Goal: Information Seeking & Learning: Learn about a topic

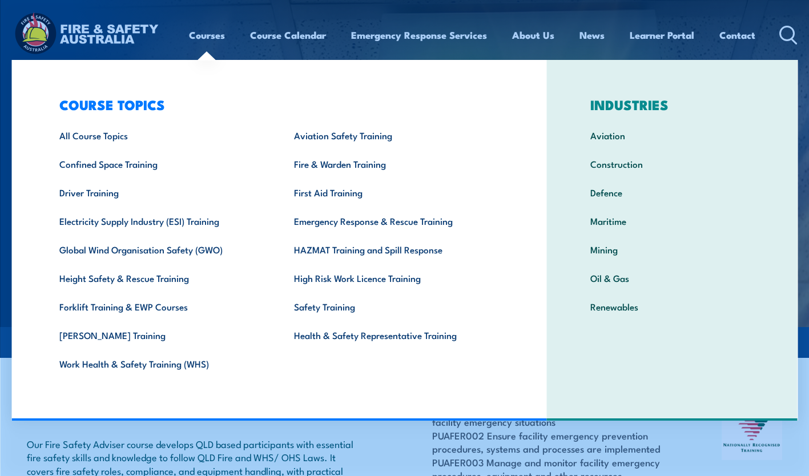
click at [212, 38] on link "Courses" at bounding box center [207, 35] width 36 height 30
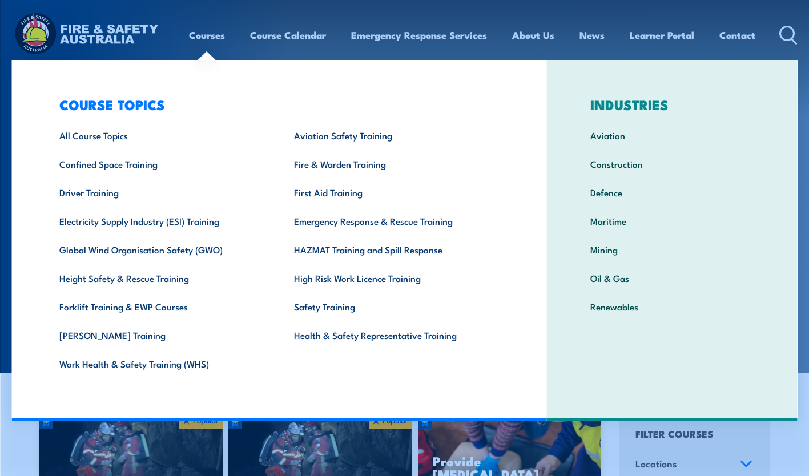
click at [332, 163] on link "Fire & Warden Training" at bounding box center [393, 164] width 235 height 29
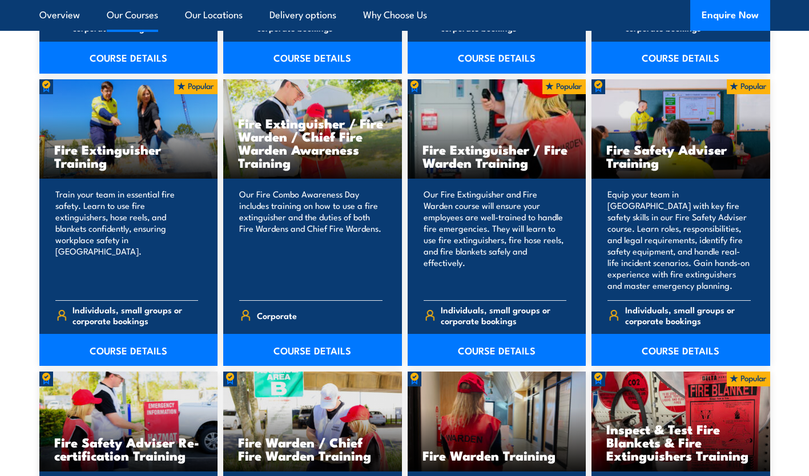
scroll to position [1199, 0]
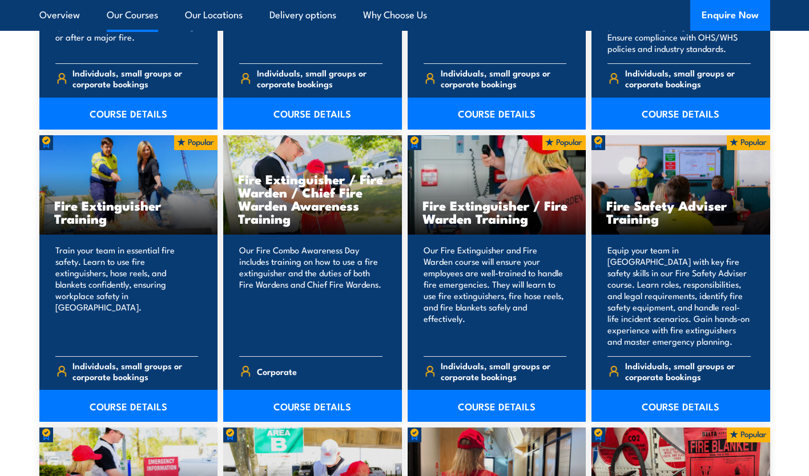
click at [696, 402] on link "COURSE DETAILS" at bounding box center [680, 406] width 179 height 32
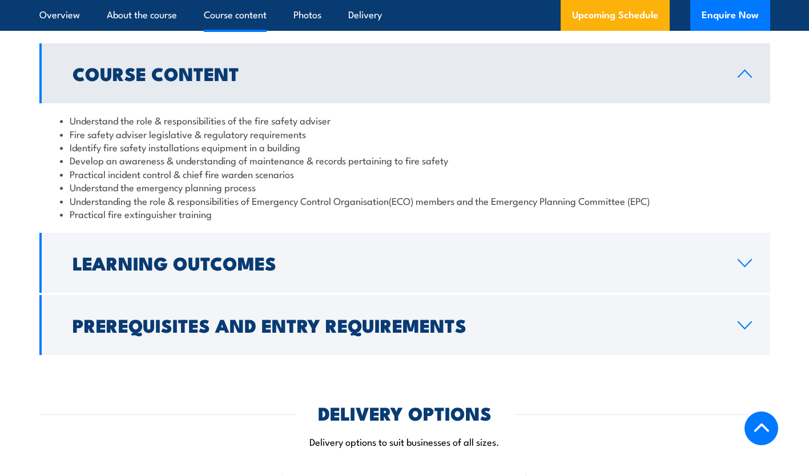
scroll to position [1028, 0]
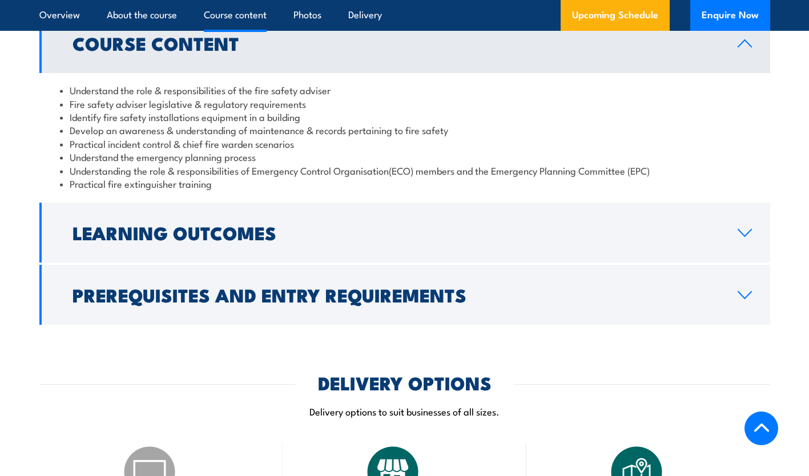
click at [420, 277] on link "Prerequisites and Entry Requirements" at bounding box center [404, 295] width 731 height 60
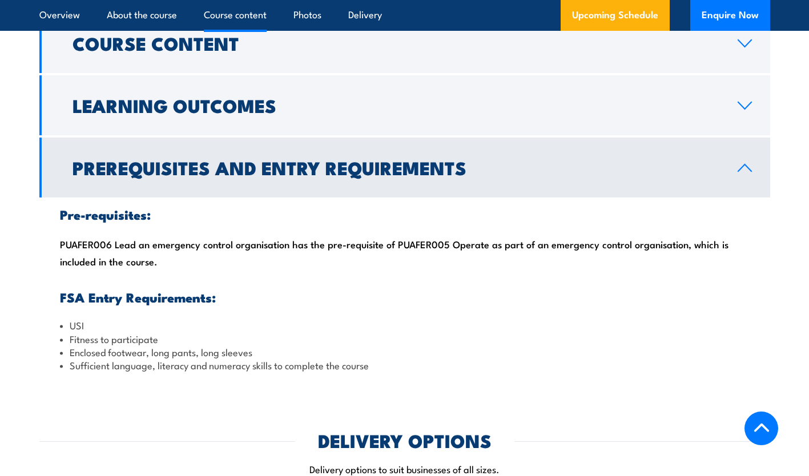
scroll to position [970, 0]
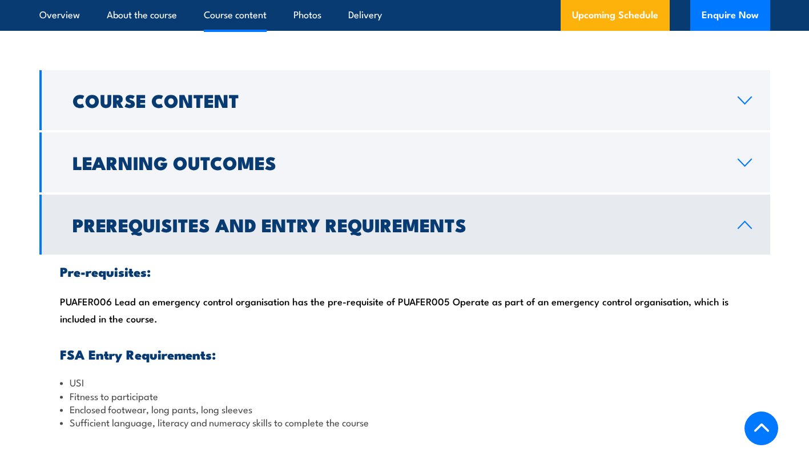
click at [369, 117] on link "Course Content" at bounding box center [404, 100] width 731 height 60
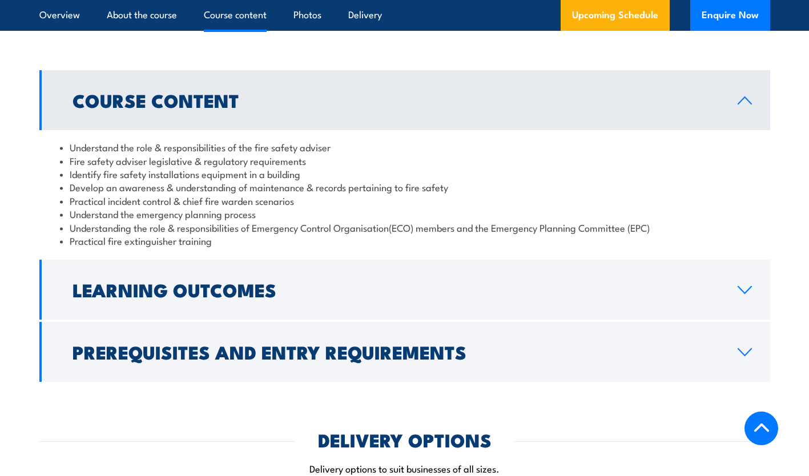
click at [365, 275] on link "Learning Outcomes" at bounding box center [404, 290] width 731 height 60
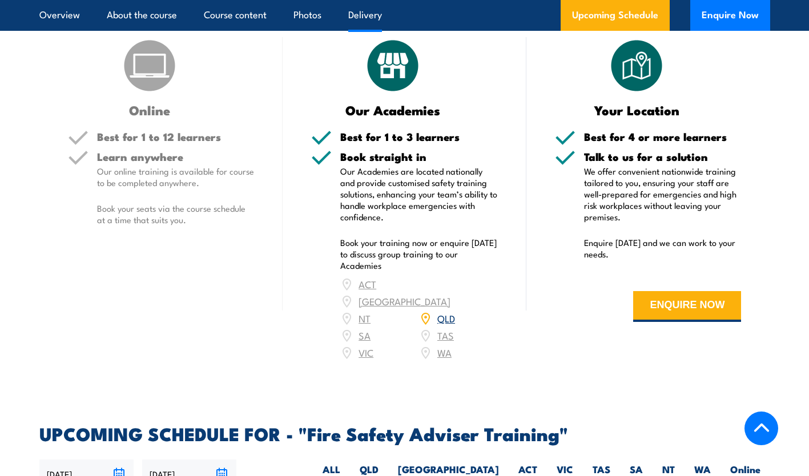
scroll to position [1484, 0]
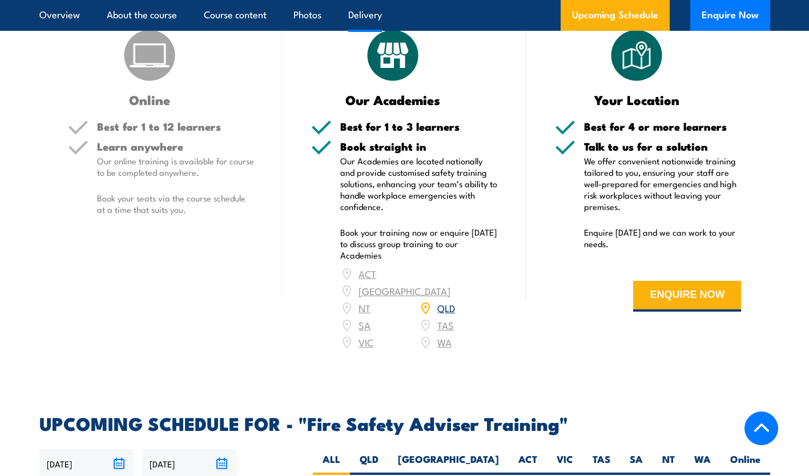
click at [440, 307] on div "ACT NSW NT QLD SA TAS VIC WA" at bounding box center [419, 308] width 158 height 86
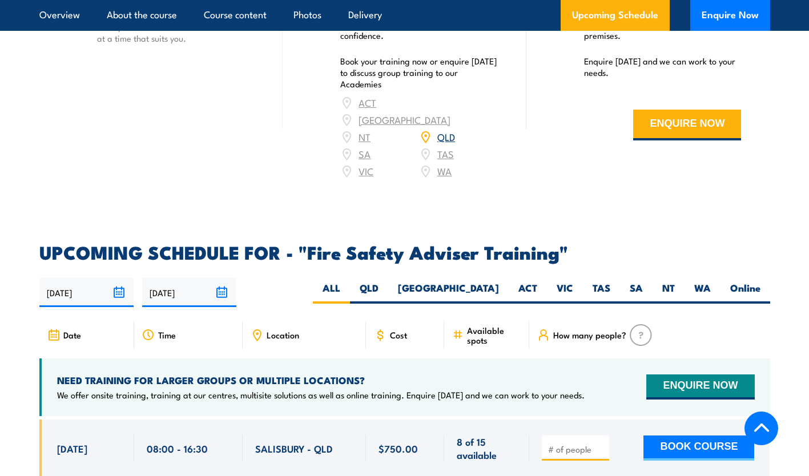
scroll to position [1770, 0]
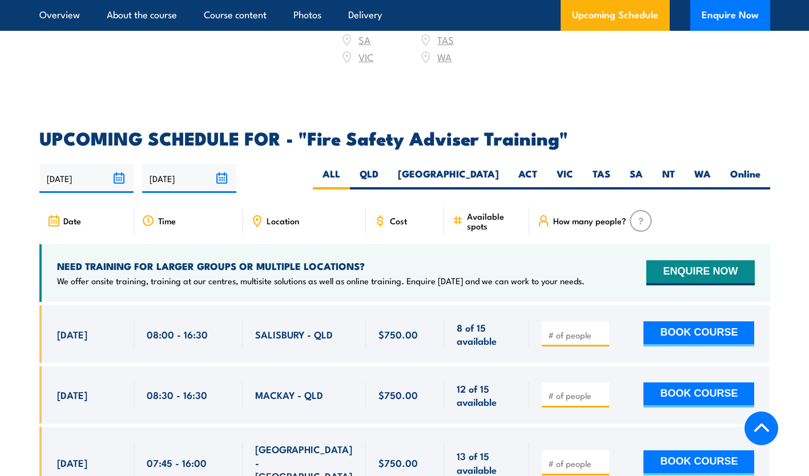
click at [591, 167] on label "TAS" at bounding box center [601, 178] width 37 height 22
click at [610, 167] on input "TAS" at bounding box center [613, 170] width 7 height 7
radio input "true"
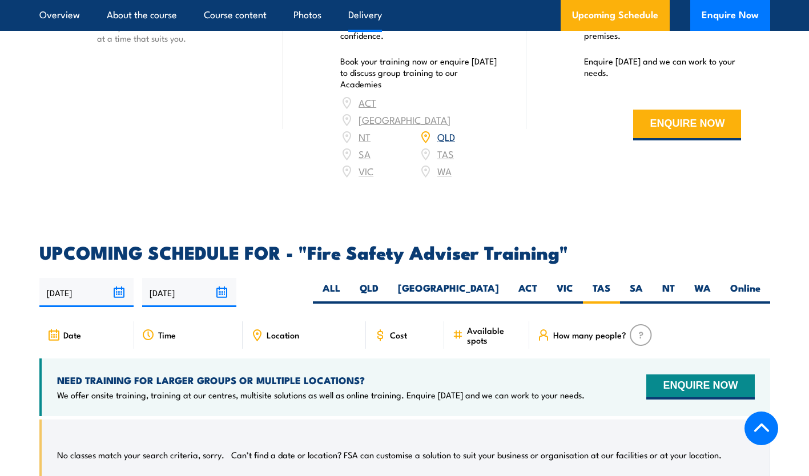
scroll to position [1613, 0]
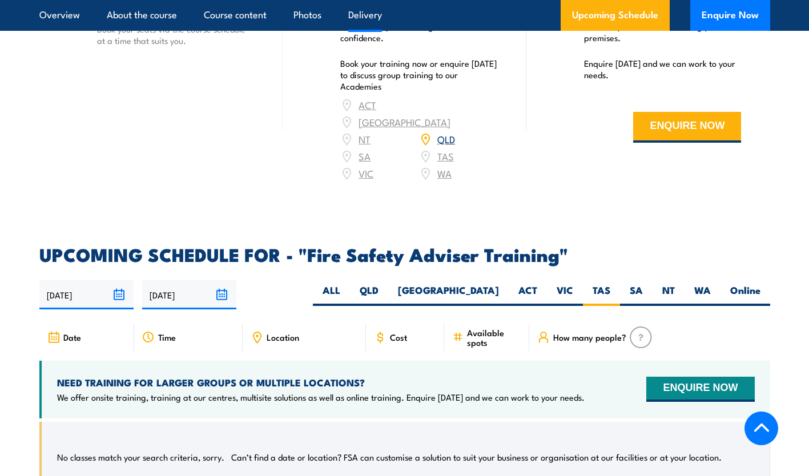
click at [388, 284] on label "QLD" at bounding box center [369, 295] width 38 height 22
click at [386, 284] on input "QLD" at bounding box center [381, 287] width 7 height 7
radio input "true"
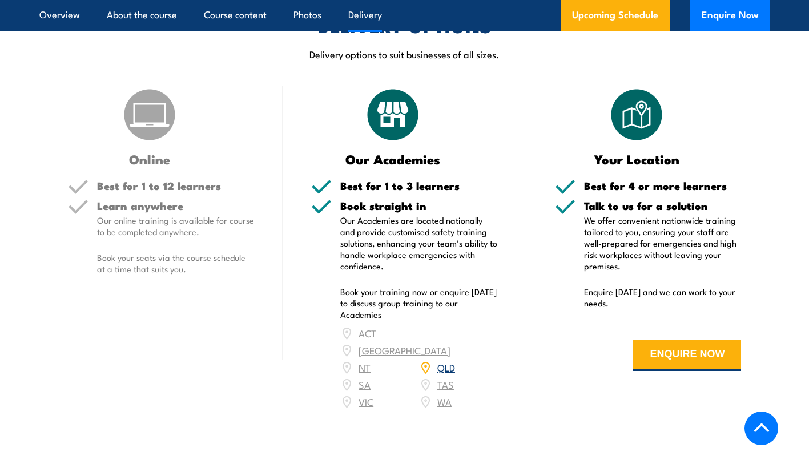
scroll to position [1271, 0]
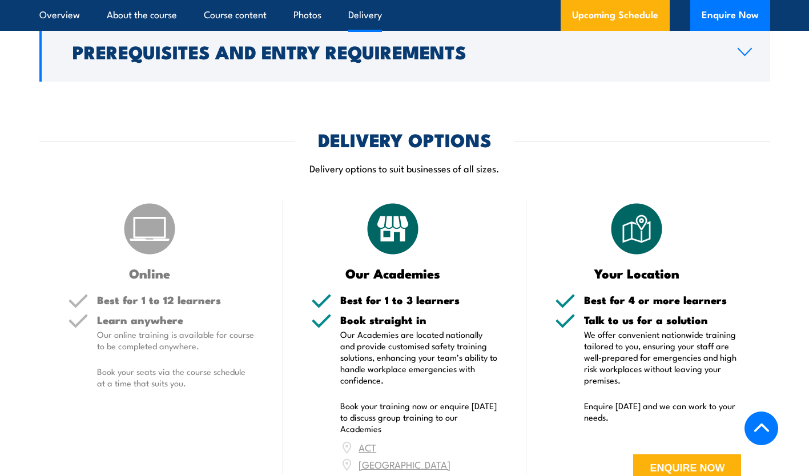
click at [154, 234] on img at bounding box center [149, 228] width 57 height 57
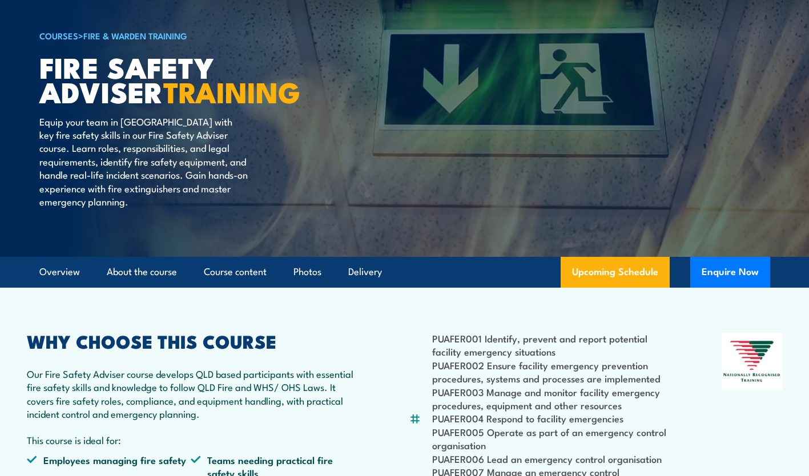
scroll to position [0, 0]
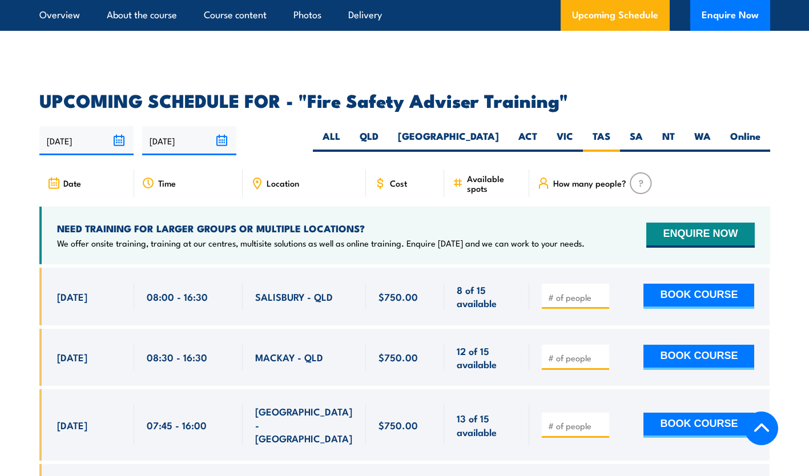
scroll to position [1770, 0]
